Goal: Information Seeking & Learning: Check status

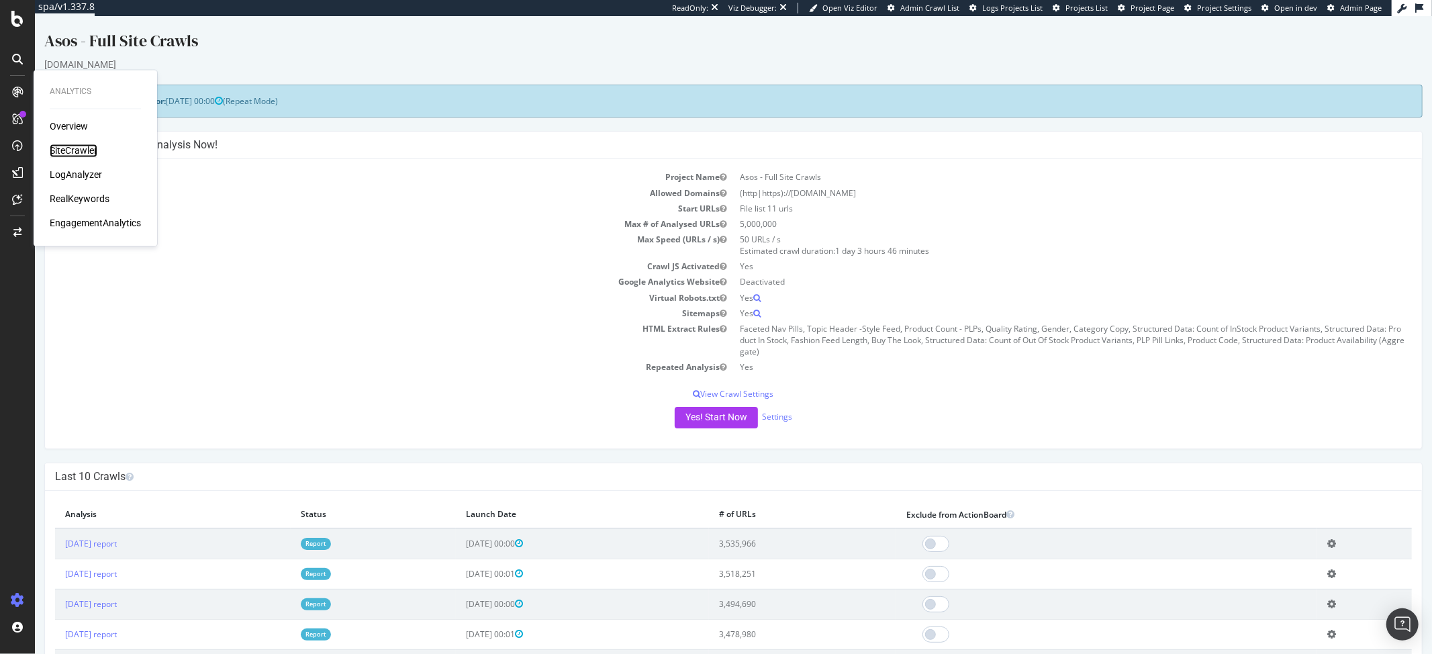
click at [62, 156] on div "SiteCrawler" at bounding box center [74, 150] width 48 height 13
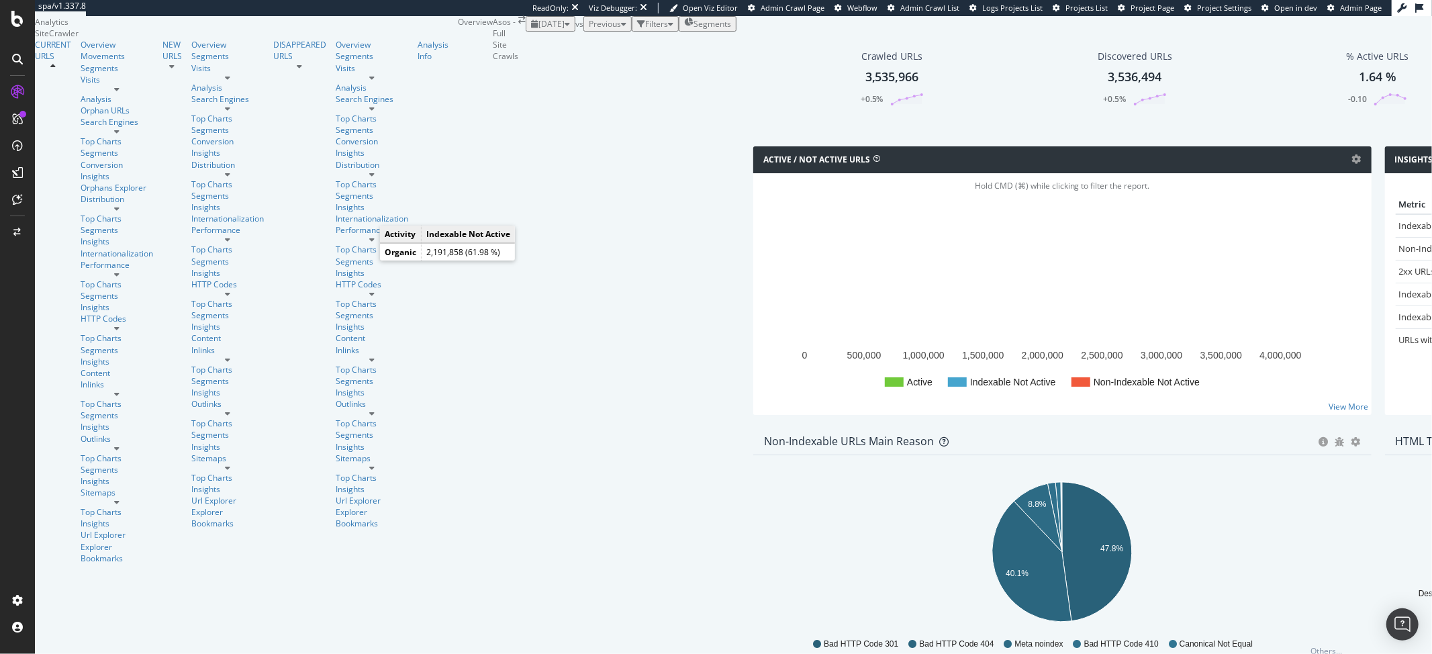
scroll to position [279, 0]
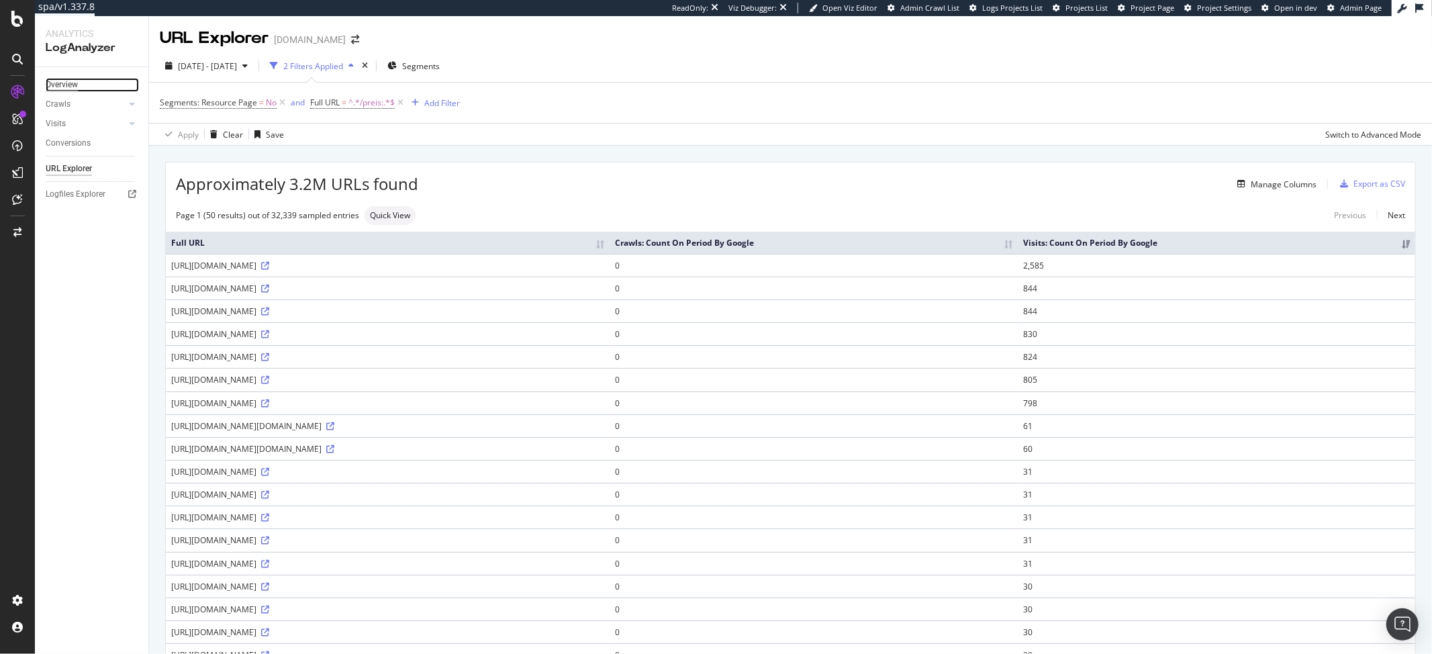
click at [66, 83] on div "Overview" at bounding box center [62, 85] width 32 height 14
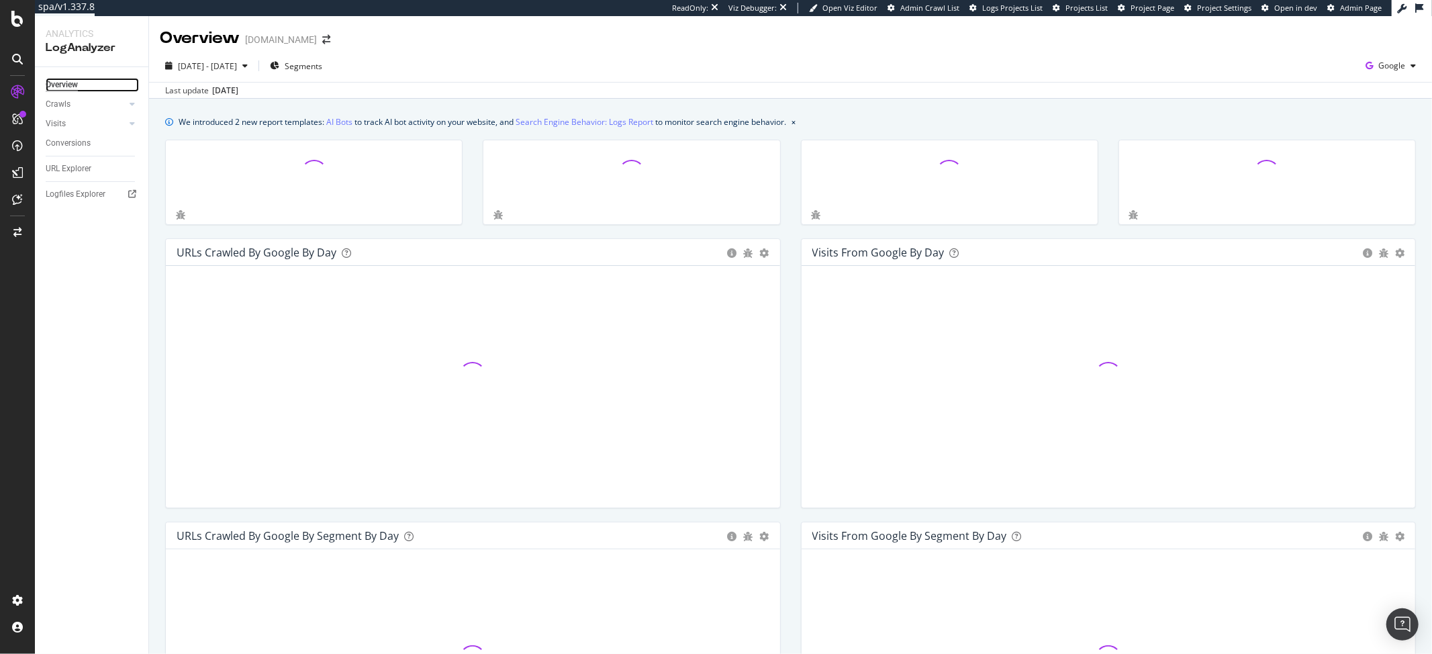
click at [64, 83] on div "Overview" at bounding box center [62, 85] width 32 height 14
click at [227, 60] on span "2024 Jan. 20th - Feb. 18th" at bounding box center [207, 65] width 59 height 11
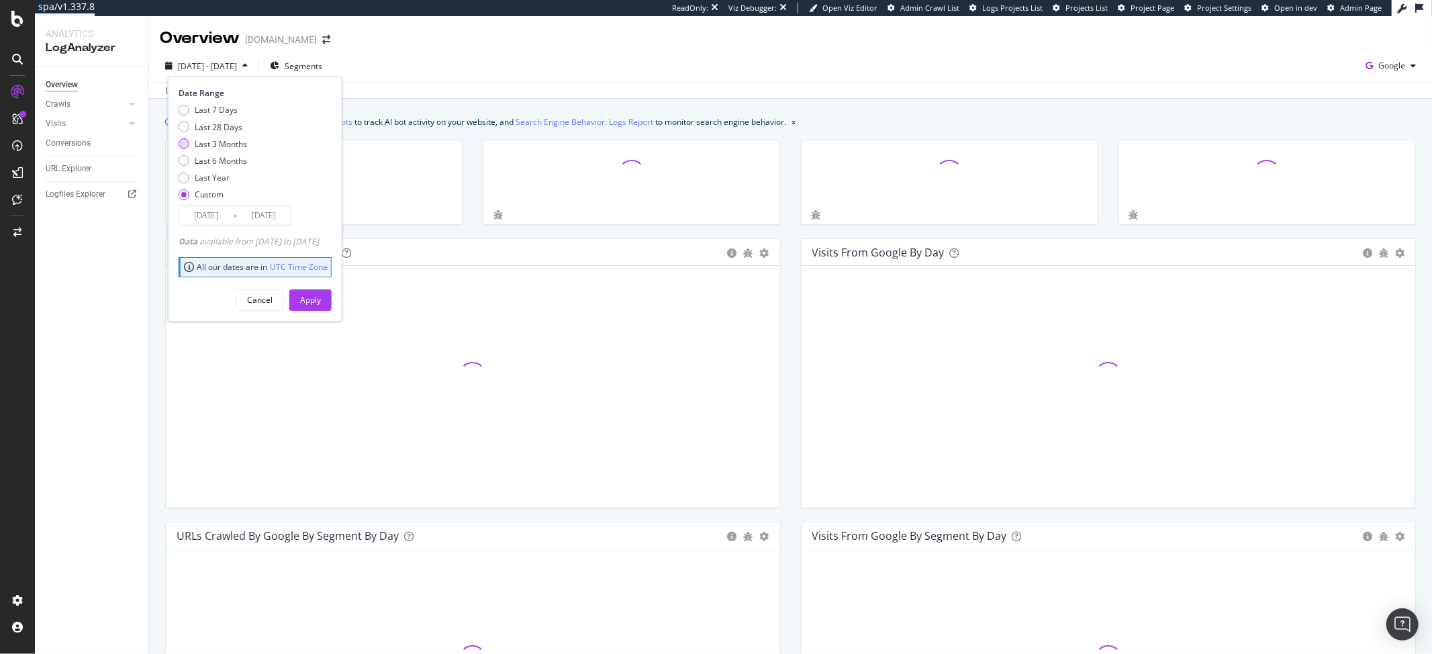
click at [196, 145] on div "Last 3 Months" at bounding box center [221, 143] width 52 height 11
type input "2025/06/03"
type input "2025/09/02"
click at [321, 298] on div "Apply" at bounding box center [310, 299] width 21 height 11
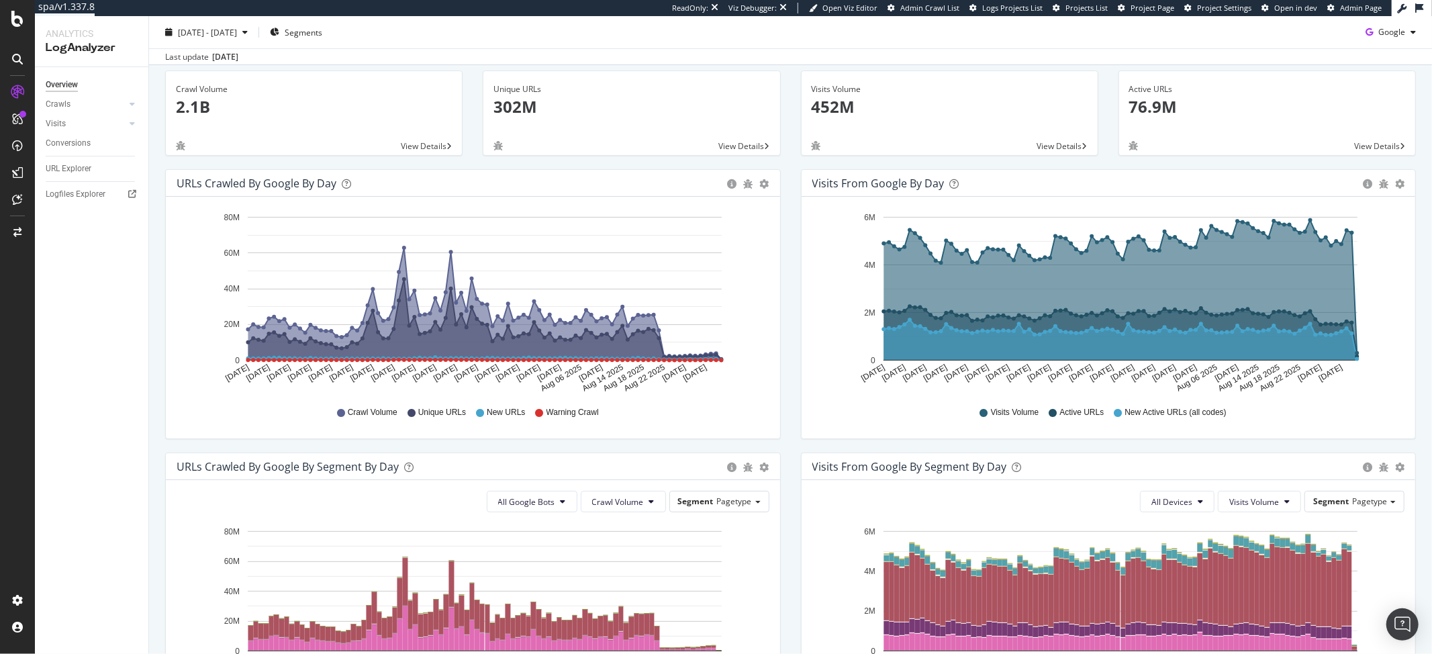
scroll to position [48, 0]
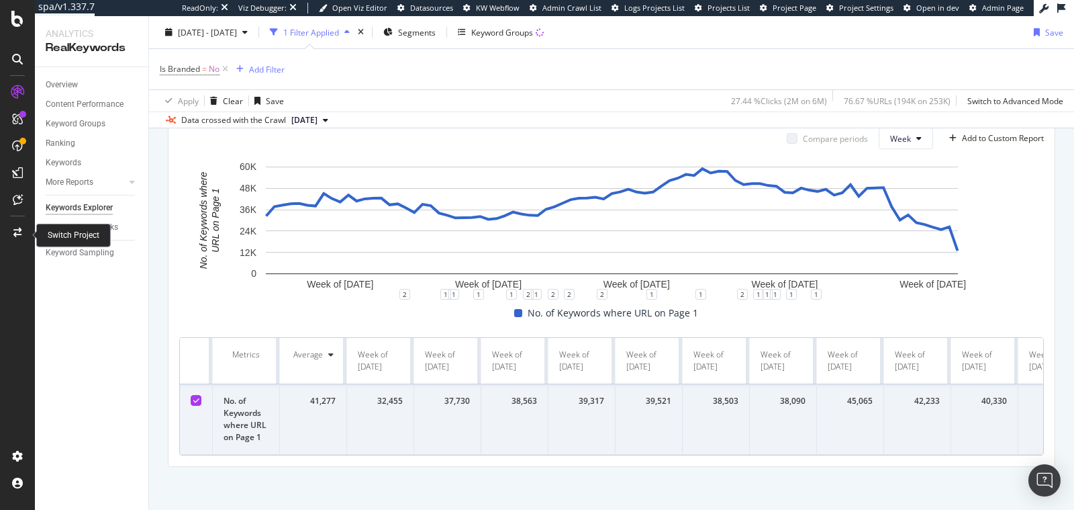
scroll to position [0, 4805]
